Goal: Task Accomplishment & Management: Use online tool/utility

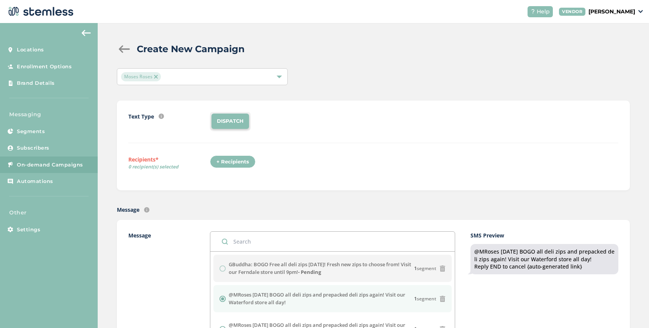
scroll to position [177, 0]
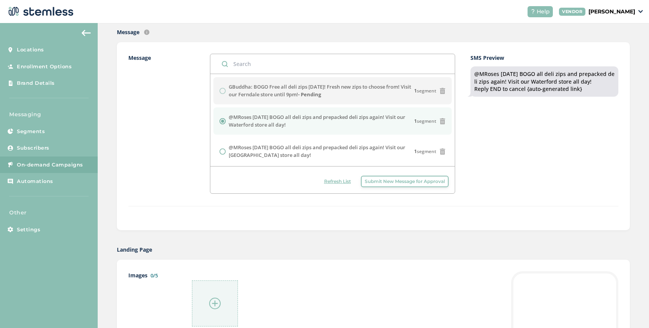
click at [334, 179] on span "Refresh List" at bounding box center [337, 181] width 27 height 7
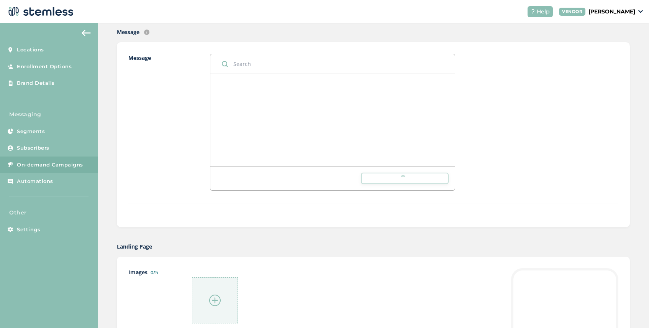
scroll to position [0, 0]
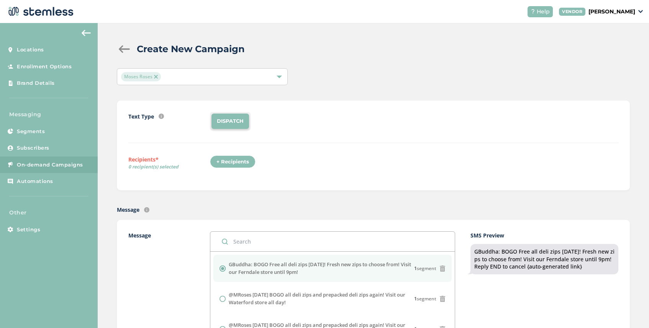
click at [157, 75] on img at bounding box center [156, 77] width 4 height 4
click at [171, 75] on div "Select Locations" at bounding box center [202, 76] width 171 height 17
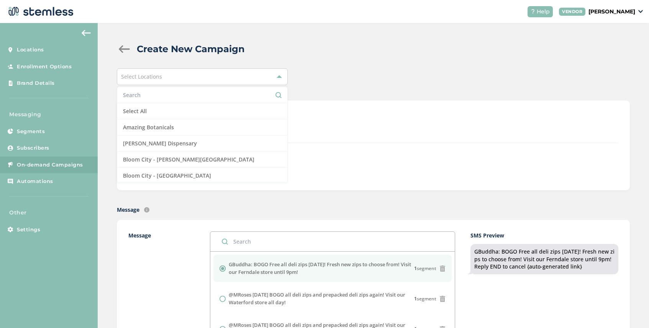
click at [166, 94] on input "text" at bounding box center [202, 95] width 159 height 8
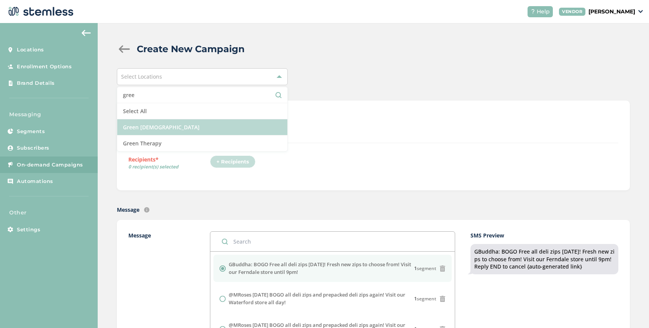
type input "gree"
click at [189, 130] on li "Green [DEMOGRAPHIC_DATA]" at bounding box center [202, 127] width 170 height 16
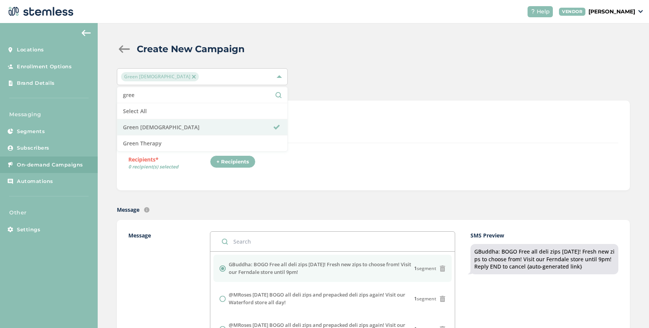
click at [306, 167] on div "+ Recipients" at bounding box center [414, 164] width 408 height 18
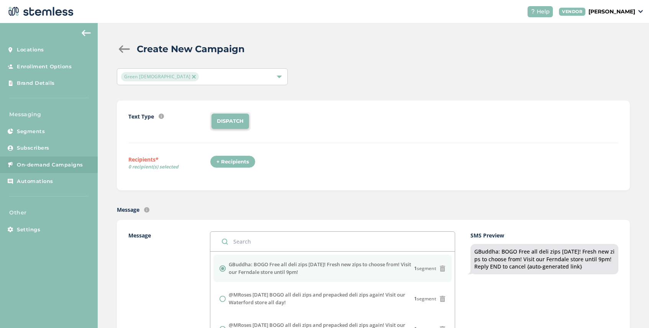
click at [236, 161] on div "+ Recipients" at bounding box center [233, 161] width 46 height 13
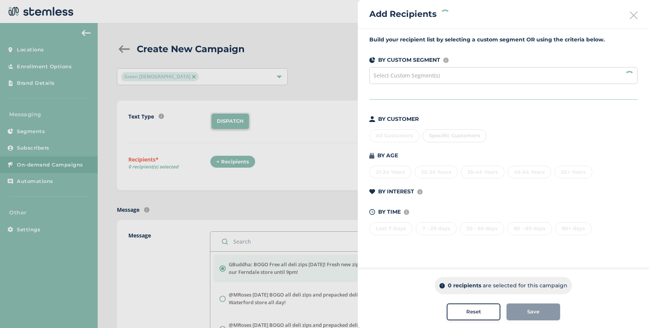
click at [430, 72] on span "Select Custom Segment(s)" at bounding box center [407, 75] width 66 height 7
click at [463, 135] on span "Specific Customers" at bounding box center [454, 135] width 51 height 6
click at [457, 151] on input "text" at bounding box center [499, 151] width 141 height 8
paste input "[PHONE_NUMBER]‬"
click at [456, 152] on input "[PHONE_NUMBER]‬" at bounding box center [499, 151] width 141 height 8
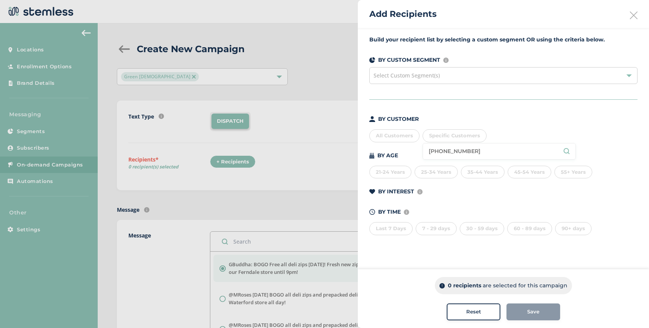
click at [443, 152] on input "[PHONE_NUMBER]‬" at bounding box center [499, 151] width 141 height 8
type input "(2483466855‬"
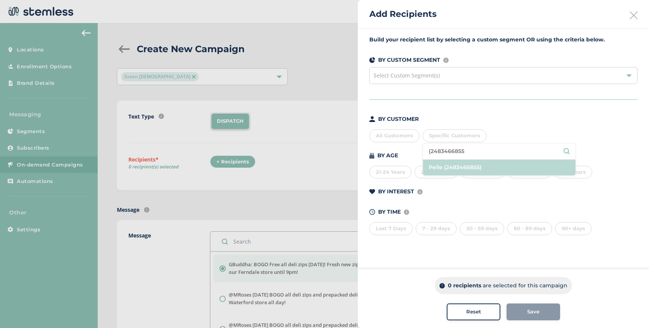
click at [441, 167] on li "Pelle (2483466855)" at bounding box center [499, 167] width 153 height 16
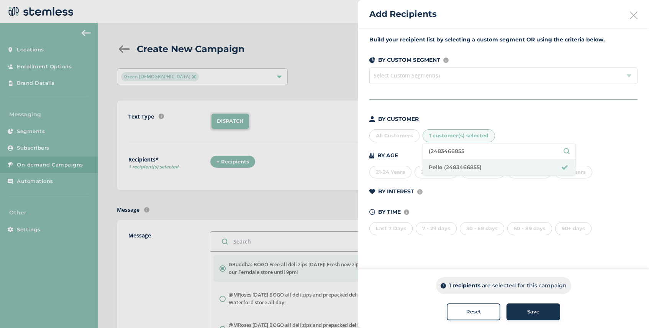
click at [525, 311] on div "Save" at bounding box center [533, 312] width 41 height 8
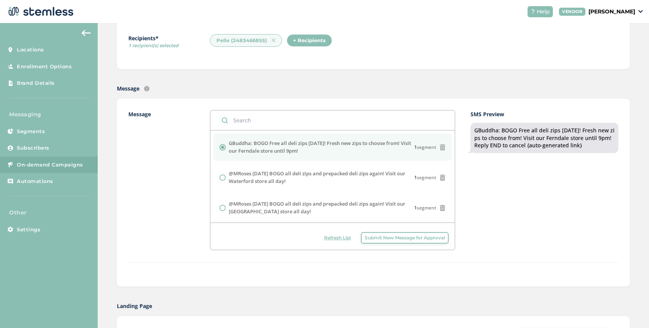
scroll to position [265, 0]
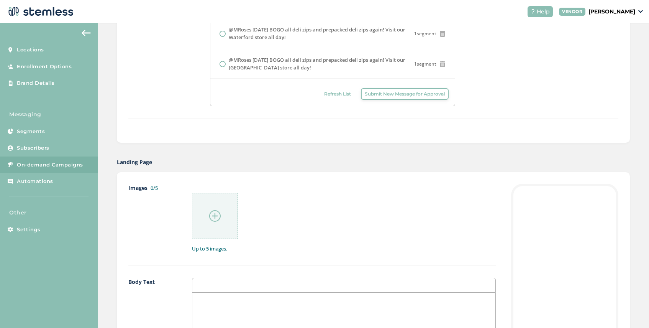
click at [213, 218] on img at bounding box center [214, 215] width 11 height 11
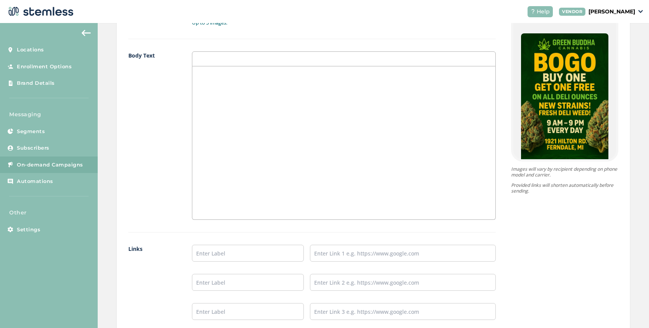
scroll to position [492, 0]
click at [231, 254] on input "text" at bounding box center [248, 252] width 112 height 17
type input "SHOP NOW"
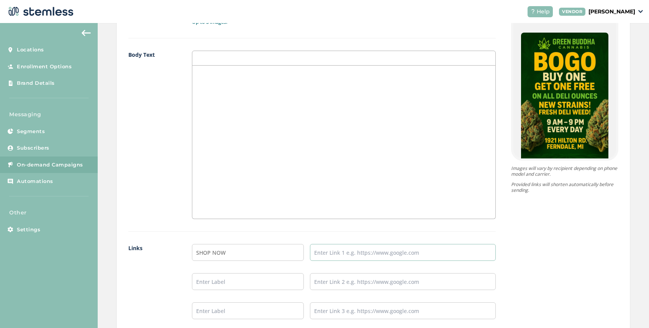
click at [327, 255] on input "text" at bounding box center [403, 252] width 186 height 17
type input "g"
paste input "[URL][DOMAIN_NAME]"
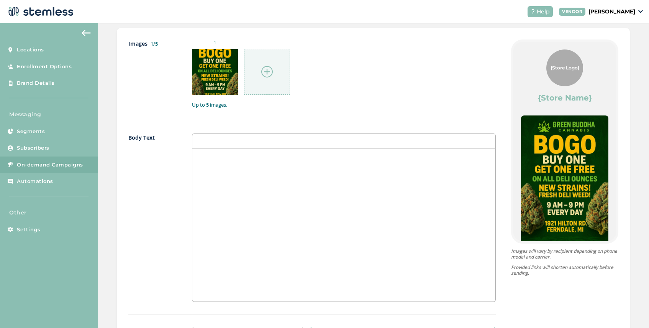
scroll to position [601, 0]
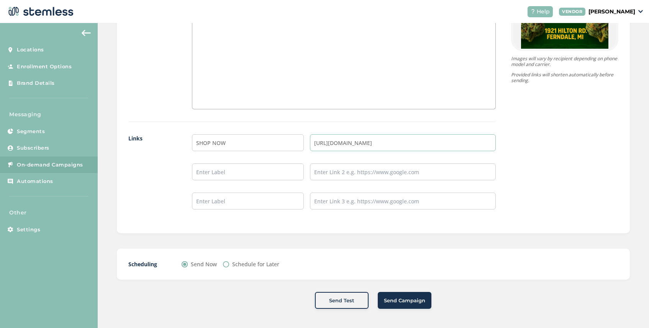
type input "[URL][DOMAIN_NAME]"
click at [393, 303] on span "Send Campaign" at bounding box center [404, 301] width 41 height 8
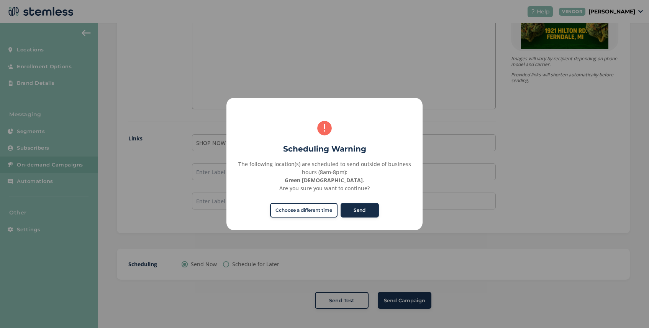
click at [365, 209] on button "Send" at bounding box center [360, 210] width 38 height 15
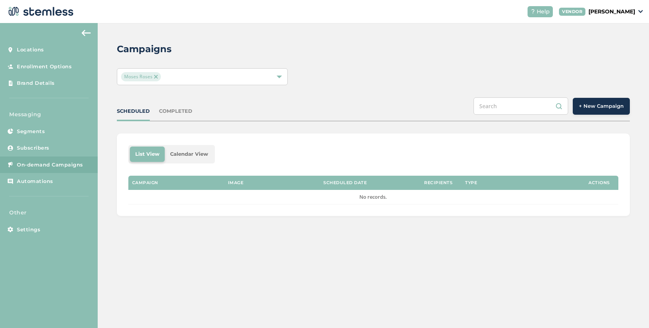
click at [590, 114] on button "+ New Campaign" at bounding box center [601, 106] width 57 height 17
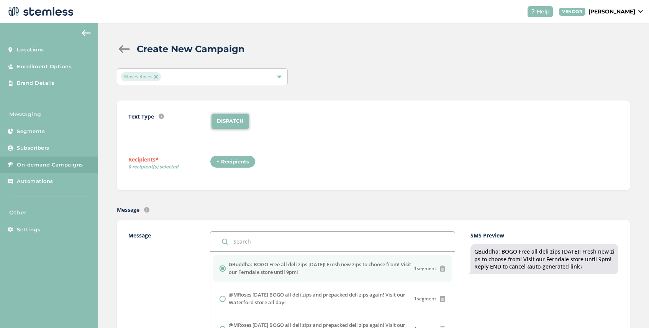
click at [156, 75] on img at bounding box center [156, 77] width 4 height 4
click at [181, 75] on div "Select Locations" at bounding box center [202, 76] width 171 height 17
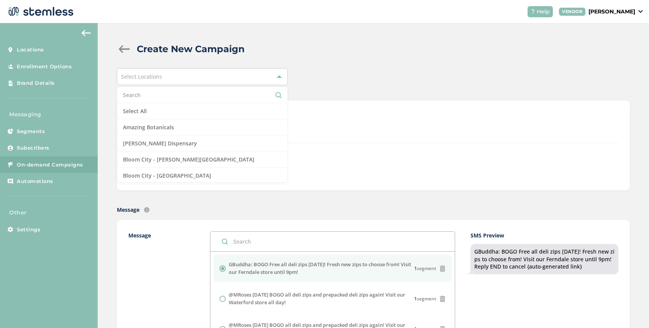
click at [161, 94] on input "text" at bounding box center [202, 95] width 159 height 8
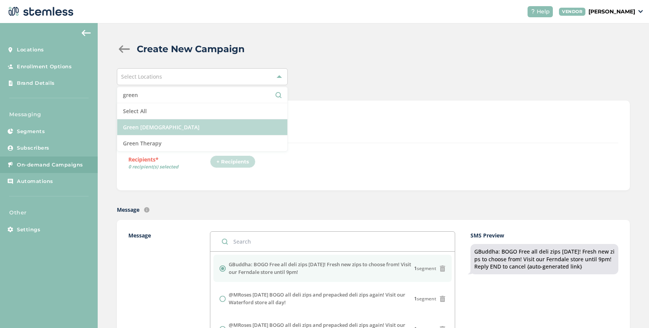
type input "green"
click at [169, 122] on li "Green [DEMOGRAPHIC_DATA]" at bounding box center [202, 127] width 170 height 16
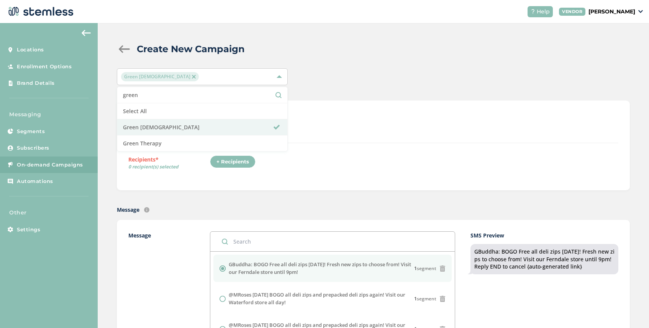
click at [297, 163] on div "+ Recipients" at bounding box center [414, 164] width 408 height 18
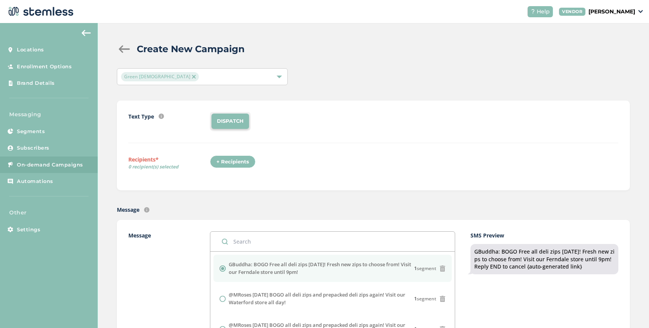
click at [234, 161] on div "+ Recipients" at bounding box center [233, 161] width 46 height 13
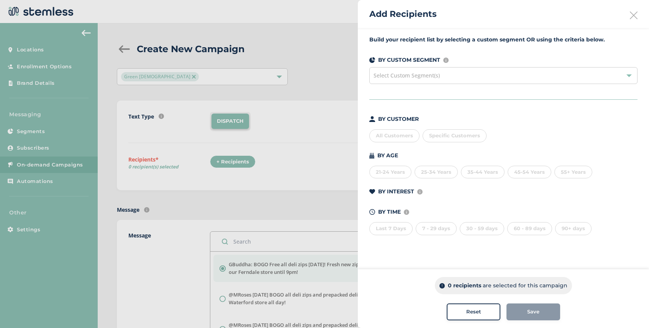
click at [466, 75] on div "Select Custom Segment(s)" at bounding box center [503, 75] width 268 height 17
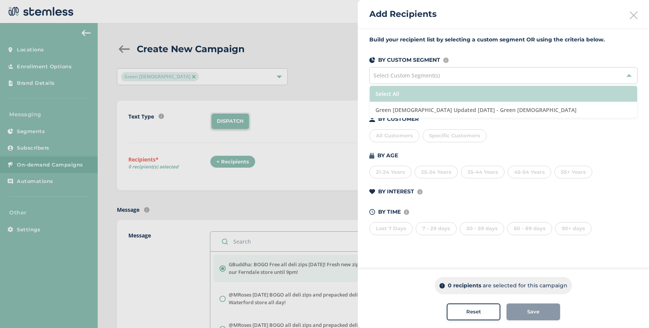
click at [446, 92] on li "Select All" at bounding box center [503, 94] width 267 height 16
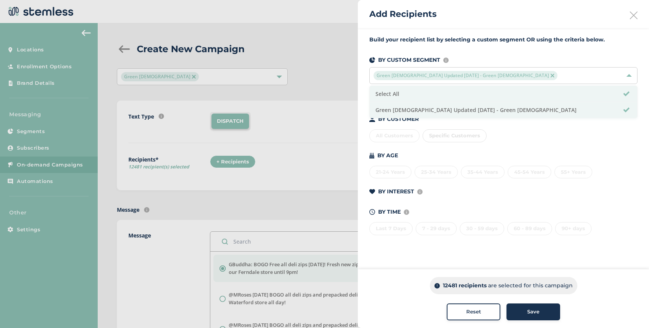
click at [530, 309] on span "Save" at bounding box center [533, 312] width 12 height 8
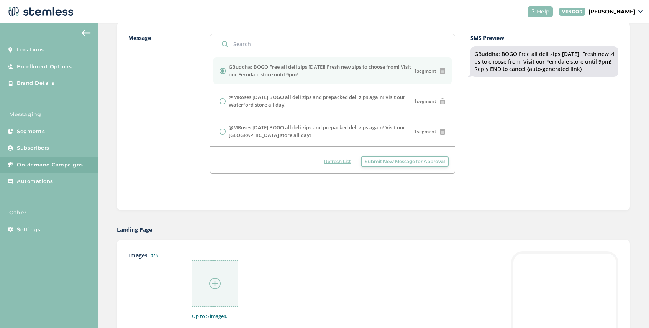
scroll to position [216, 0]
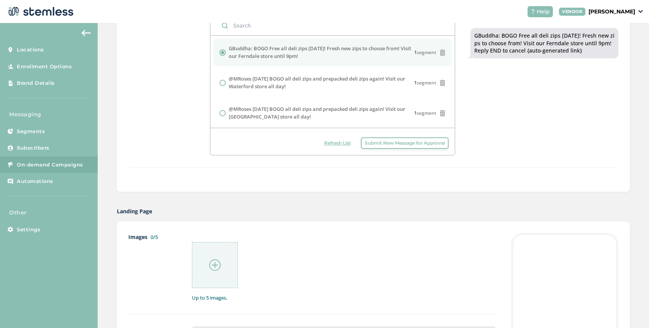
click at [213, 260] on img at bounding box center [214, 264] width 11 height 11
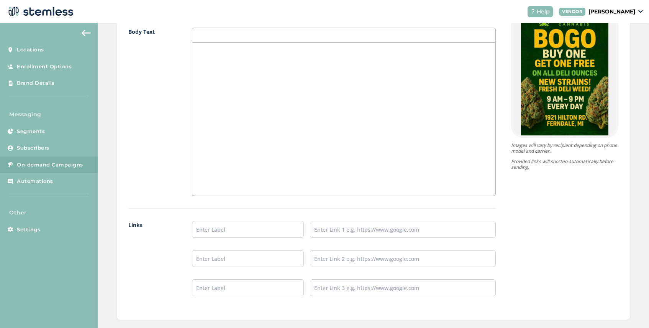
scroll to position [536, 0]
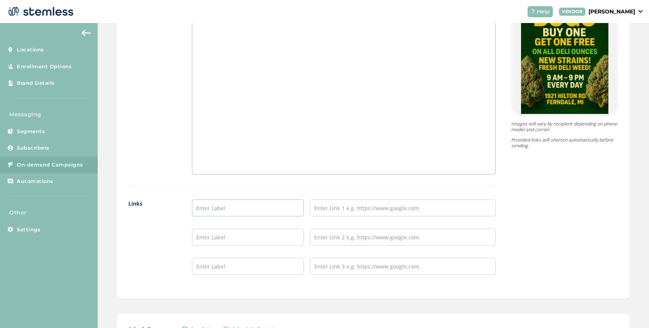
click at [219, 210] on input "text" at bounding box center [248, 207] width 112 height 17
type input "SHOP NOW"
click at [323, 213] on input "text" at bounding box center [403, 207] width 186 height 17
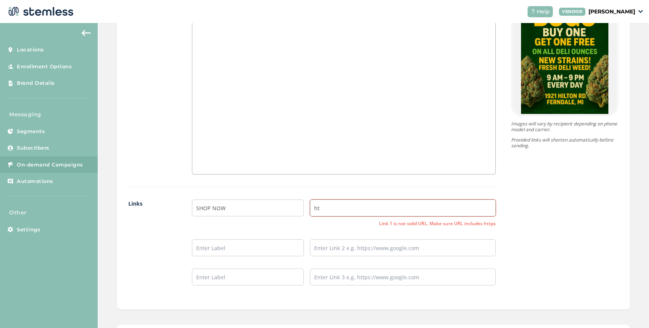
type input "h"
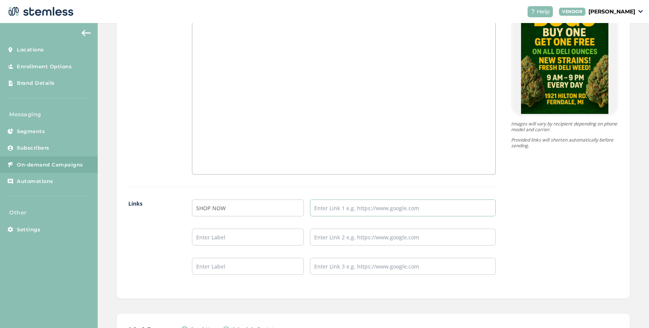
paste input "[URL][DOMAIN_NAME]"
type input "[URL][DOMAIN_NAME]"
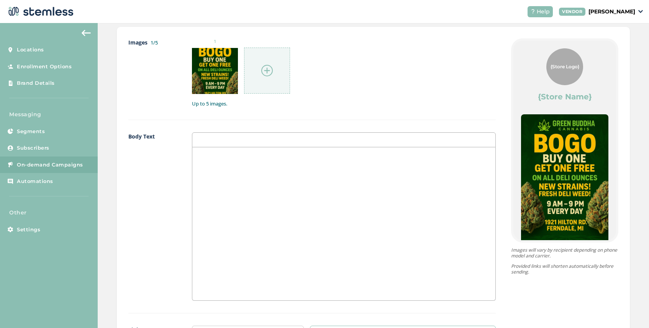
scroll to position [601, 0]
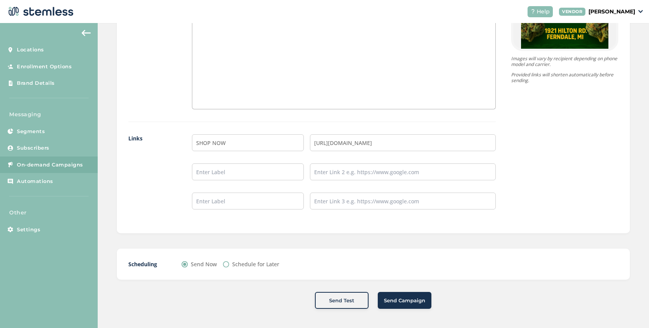
click at [405, 302] on span "Send Campaign" at bounding box center [404, 301] width 41 height 8
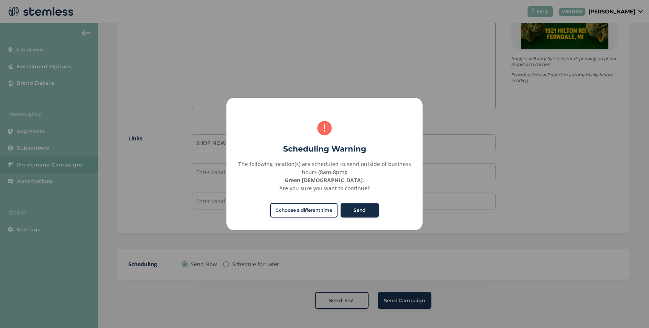
click at [365, 213] on button "Send" at bounding box center [360, 210] width 38 height 15
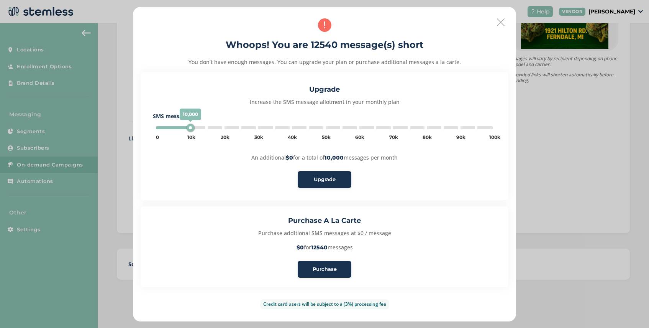
type input "15000"
click at [323, 269] on span "Purchase" at bounding box center [325, 269] width 24 height 8
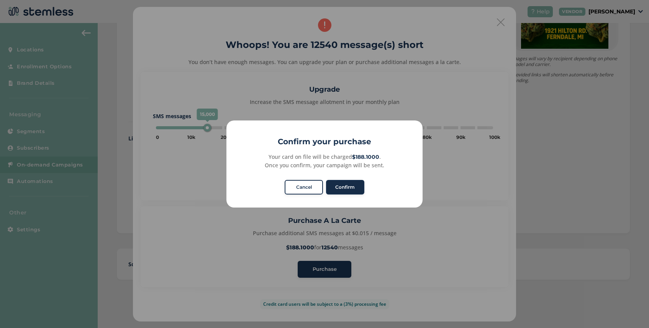
click at [347, 188] on button "Confirm" at bounding box center [345, 187] width 38 height 15
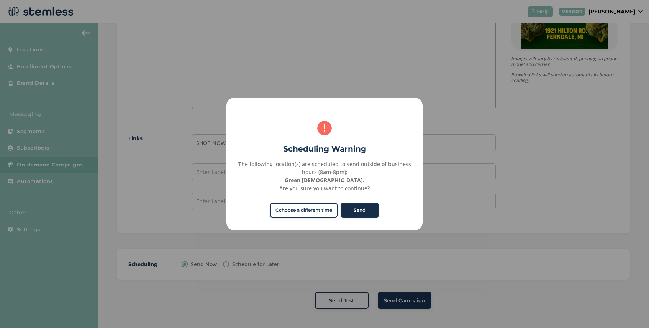
click at [363, 210] on button "Send" at bounding box center [360, 210] width 38 height 15
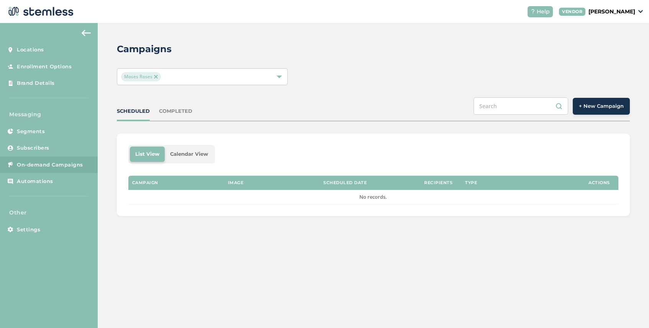
click at [154, 75] on img at bounding box center [156, 77] width 4 height 4
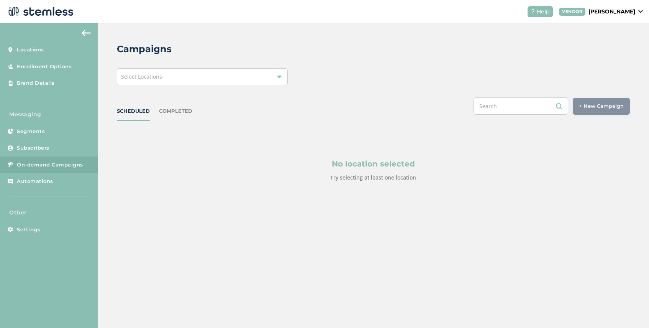
click at [164, 77] on div "Select Locations" at bounding box center [202, 76] width 171 height 17
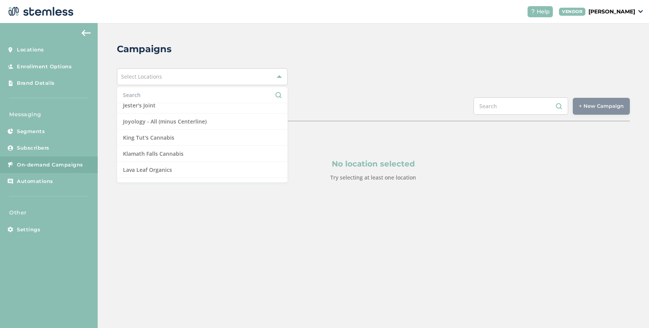
scroll to position [317, 0]
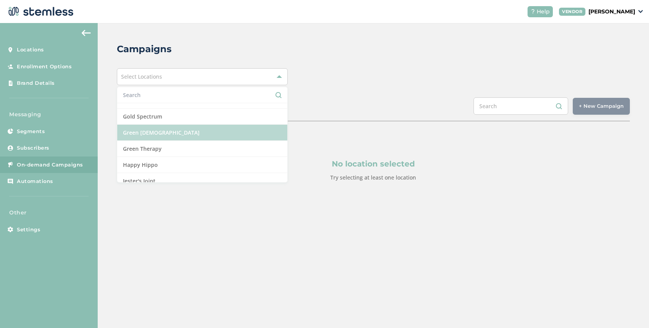
click at [166, 138] on li "Green [DEMOGRAPHIC_DATA]" at bounding box center [202, 133] width 170 height 16
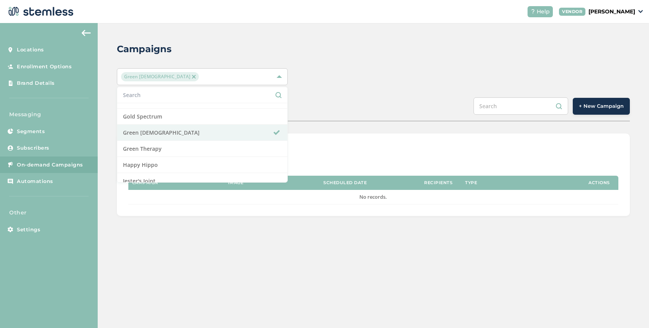
click at [321, 118] on div "SCHEDULED COMPLETED + New Campaign" at bounding box center [373, 109] width 513 height 24
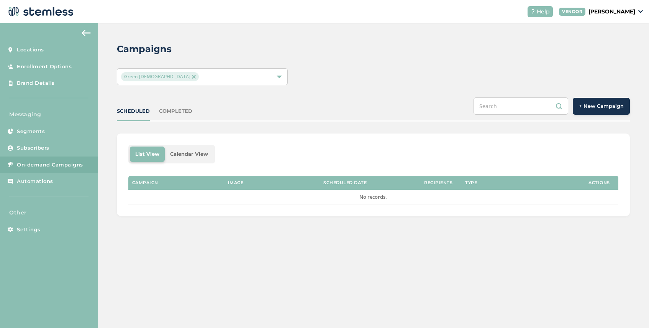
click at [172, 113] on div "COMPLETED" at bounding box center [175, 111] width 33 height 8
